Goal: Book appointment/travel/reservation

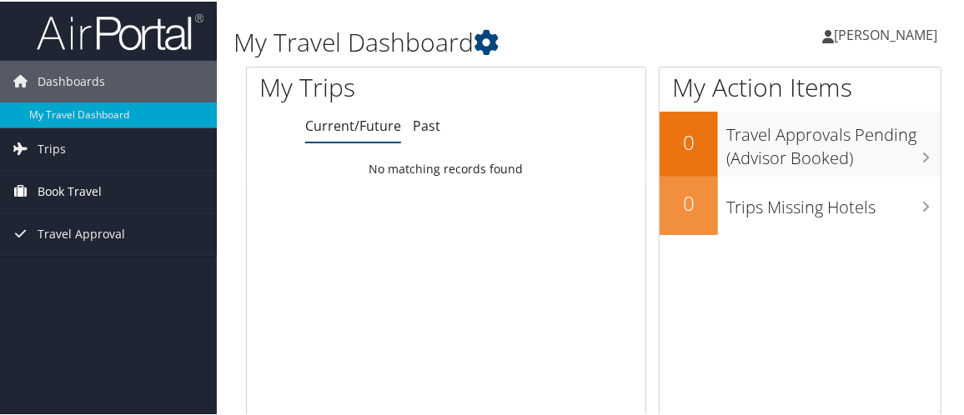
click at [82, 183] on span "Book Travel" at bounding box center [70, 190] width 64 height 42
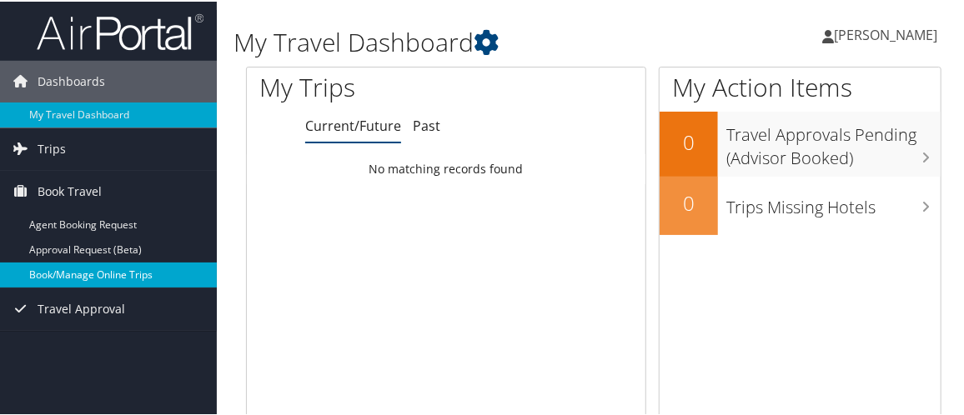
click at [94, 266] on link "Book/Manage Online Trips" at bounding box center [108, 273] width 217 height 25
